Goal: Task Accomplishment & Management: Complete application form

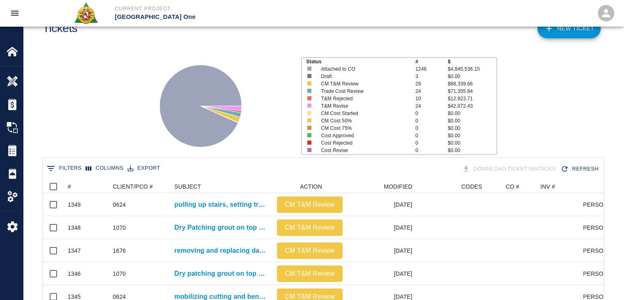
scroll to position [31, 0]
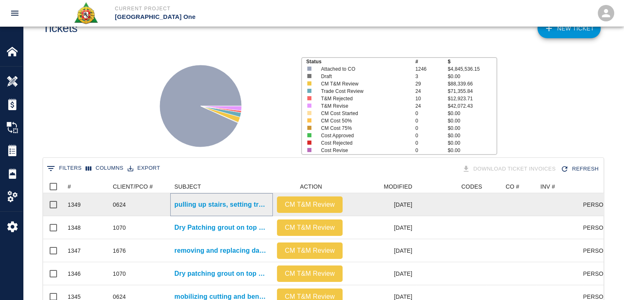
click at [224, 202] on p "pulling up stairs, setting treads and finishing concrete for Gate #12 stairs #3…" at bounding box center [221, 204] width 94 height 10
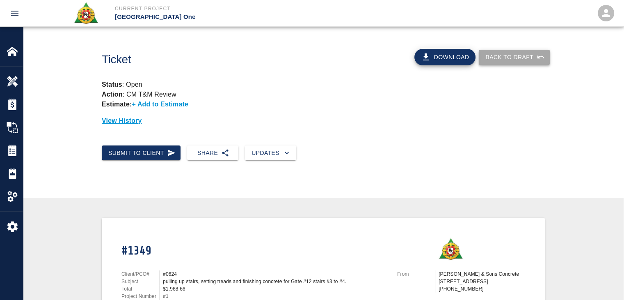
click at [495, 62] on button "Back to Draft" at bounding box center [514, 57] width 71 height 15
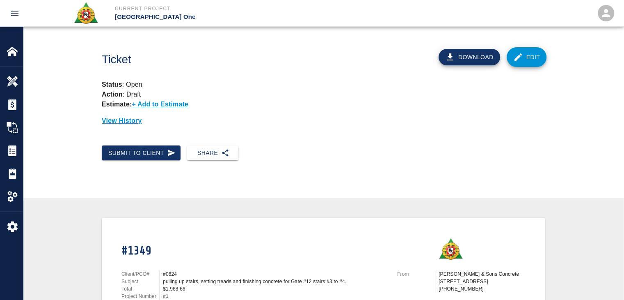
scroll to position [18, 0]
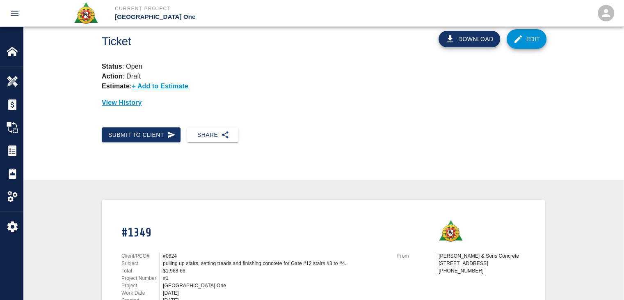
click at [529, 34] on link "Edit" at bounding box center [527, 39] width 40 height 20
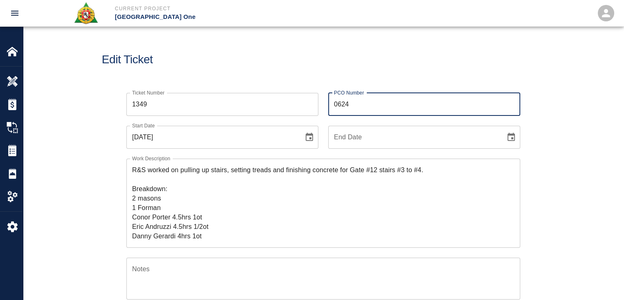
click at [369, 107] on input "0624" at bounding box center [424, 104] width 192 height 23
type input "0"
type input "7000"
click at [263, 81] on div "Edit Ticket" at bounding box center [323, 60] width 601 height 66
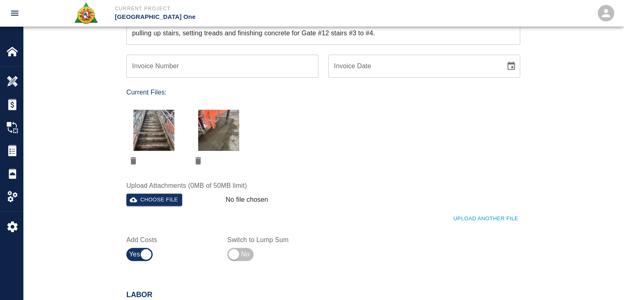
scroll to position [374, 0]
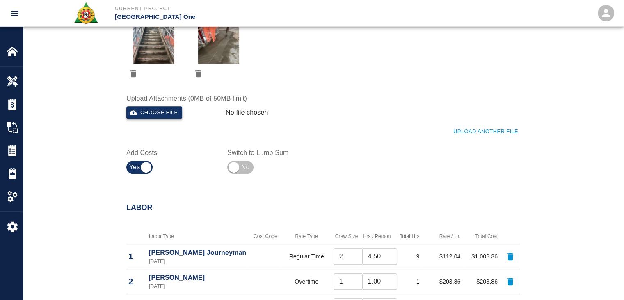
click at [174, 106] on button "Choose file" at bounding box center [154, 112] width 56 height 13
click at [164, 108] on button "Choose file" at bounding box center [154, 112] width 56 height 13
drag, startPoint x: 116, startPoint y: 49, endPoint x: 123, endPoint y: 52, distance: 8.1
click at [141, 119] on div "Upload Another File" at bounding box center [319, 126] width 404 height 23
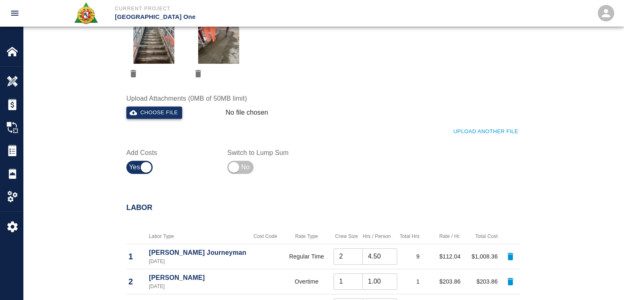
click at [133, 115] on icon "button" at bounding box center [133, 112] width 7 height 7
click at [304, 139] on div "Switch to Lump Sum" at bounding box center [267, 157] width 101 height 39
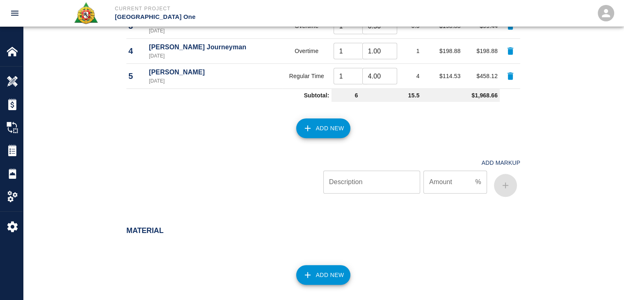
scroll to position [924, 0]
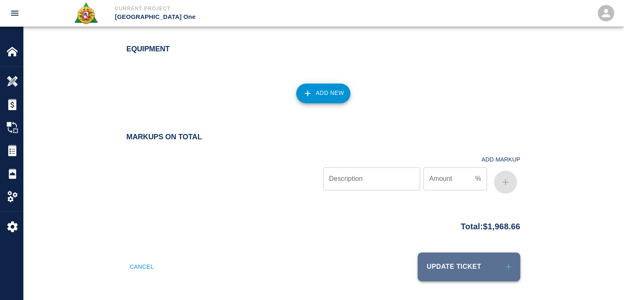
click at [434, 268] on button "Update Ticket" at bounding box center [469, 266] width 103 height 29
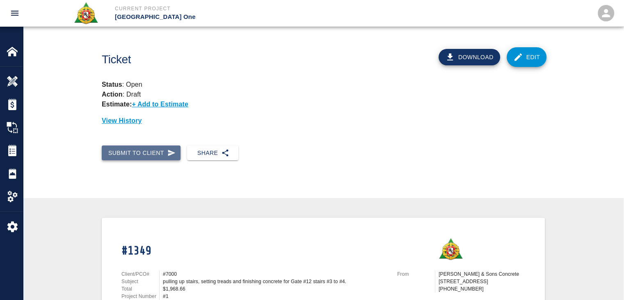
click at [134, 151] on button "Submit to Client" at bounding box center [141, 152] width 79 height 15
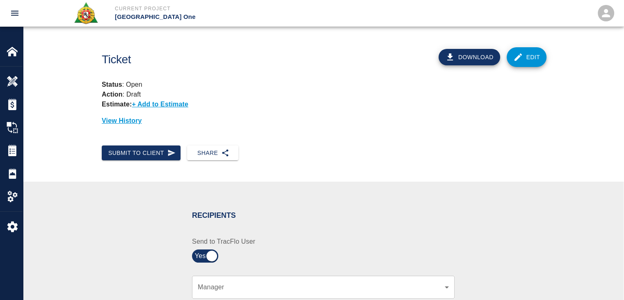
scroll to position [210, 0]
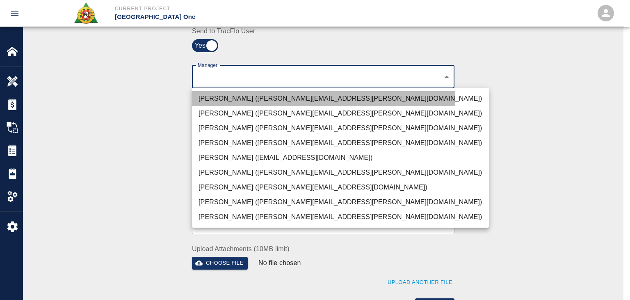
click at [242, 101] on li "[PERSON_NAME] ([PERSON_NAME][EMAIL_ADDRESS][PERSON_NAME][DOMAIN_NAME])" at bounding box center [340, 98] width 297 height 15
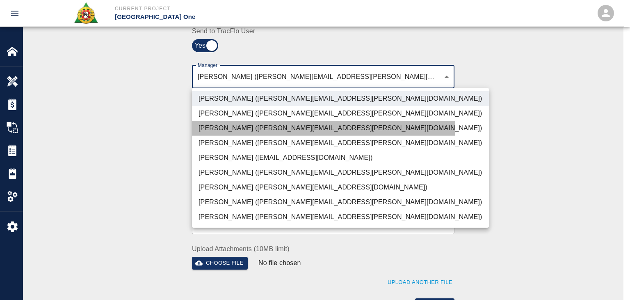
click at [254, 126] on li "[PERSON_NAME] ([PERSON_NAME][EMAIL_ADDRESS][PERSON_NAME][DOMAIN_NAME])" at bounding box center [340, 128] width 297 height 15
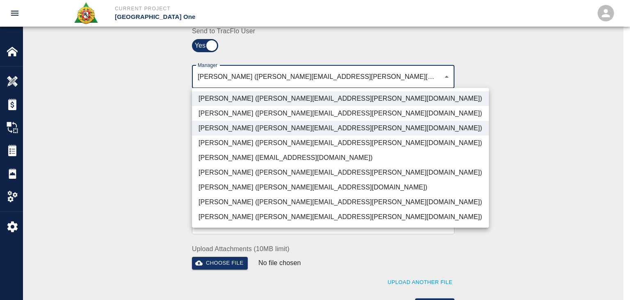
click at [247, 197] on li "[PERSON_NAME] ([PERSON_NAME][EMAIL_ADDRESS][PERSON_NAME][DOMAIN_NAME])" at bounding box center [340, 201] width 297 height 15
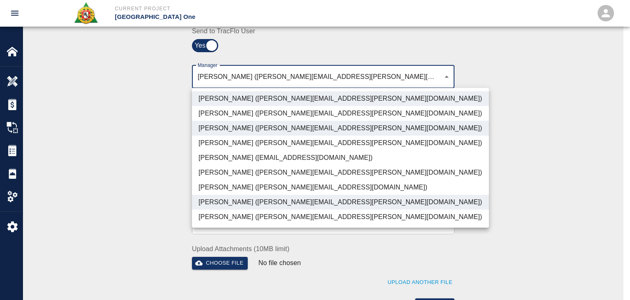
click at [241, 184] on li "[PERSON_NAME] ([PERSON_NAME][EMAIL_ADDRESS][DOMAIN_NAME])" at bounding box center [340, 187] width 297 height 15
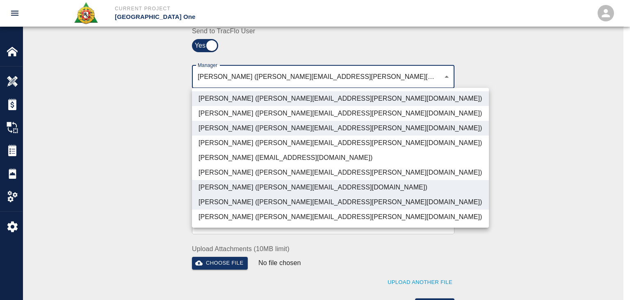
click at [257, 216] on li "[PERSON_NAME] ([PERSON_NAME][EMAIL_ADDRESS][PERSON_NAME][DOMAIN_NAME])" at bounding box center [340, 216] width 297 height 15
type input "ede96749-2565-4a65-a76c-ac2c5448e16e,69d78ca4-8a93-4c72-a988-7271956ccf0b,b38a7…"
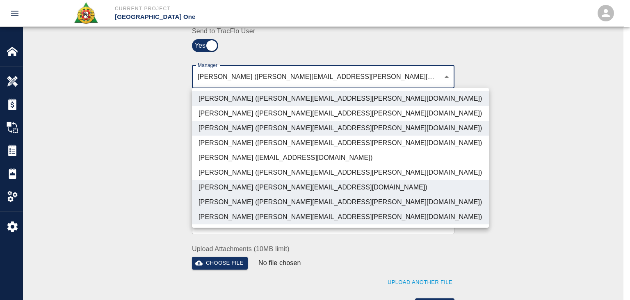
click at [172, 199] on div at bounding box center [315, 150] width 630 height 300
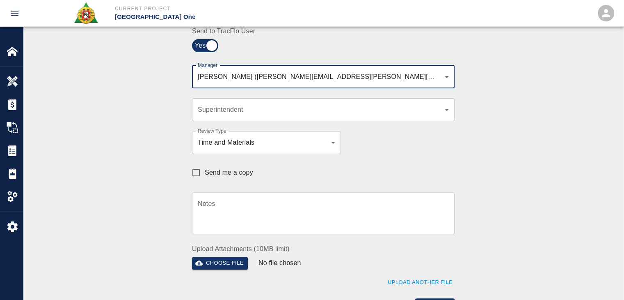
click at [207, 171] on span "Send me a copy" at bounding box center [229, 172] width 48 height 10
click at [205, 171] on input "Send me a copy" at bounding box center [195, 172] width 17 height 17
checkbox input "true"
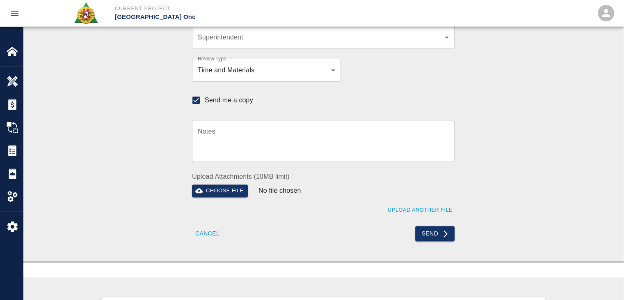
scroll to position [284, 0]
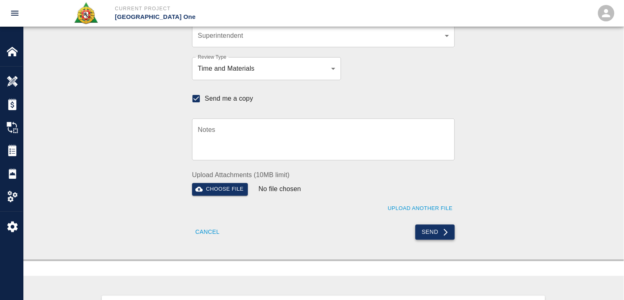
click at [441, 233] on icon "submit" at bounding box center [445, 232] width 8 height 8
checkbox input "false"
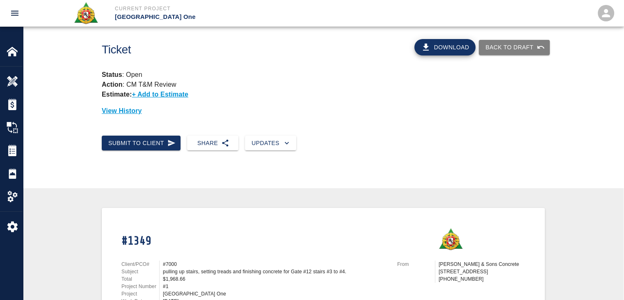
scroll to position [0, 0]
